Goal: Transaction & Acquisition: Book appointment/travel/reservation

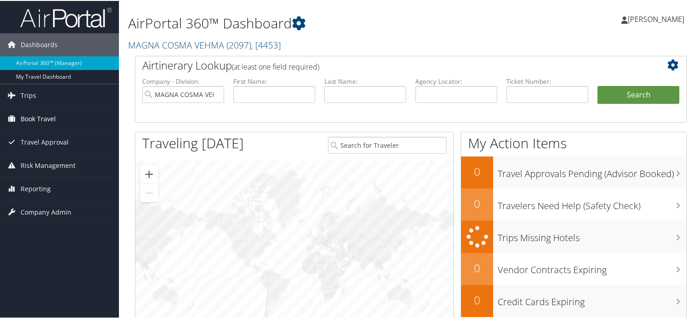
click at [50, 119] on span "Book Travel" at bounding box center [38, 118] width 35 height 23
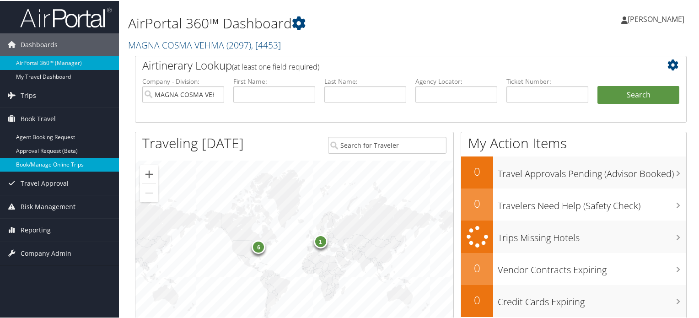
click at [44, 163] on link "Book/Manage Online Trips" at bounding box center [59, 164] width 119 height 14
